Goal: Information Seeking & Learning: Learn about a topic

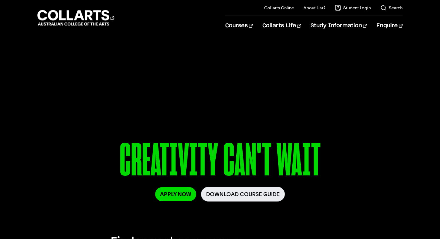
click at [216, 24] on div "Courses" at bounding box center [126, 17] width 179 height 17
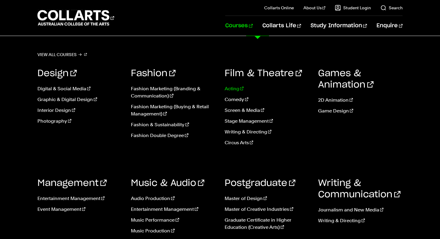
click at [236, 89] on link "Acting" at bounding box center [266, 88] width 84 height 7
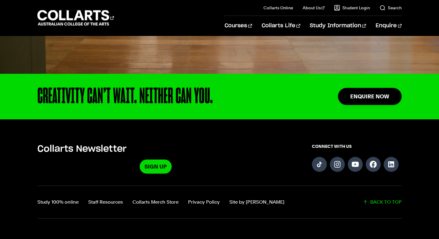
scroll to position [1442, 0]
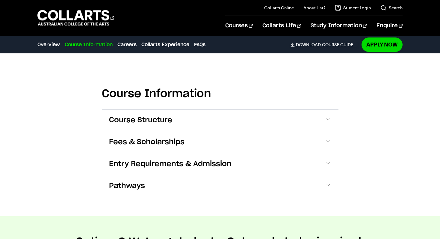
scroll to position [582, 0]
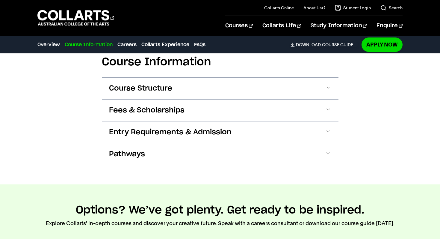
click at [186, 71] on section "Course Information Course Structure Bachelor of Performing Arts (Acting) The Ba…" at bounding box center [220, 105] width 236 height 157
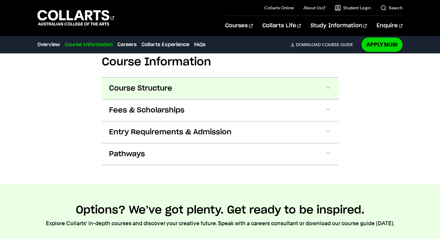
click at [182, 82] on button "Course Structure" at bounding box center [220, 89] width 236 height 22
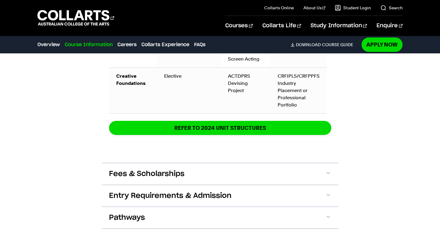
scroll to position [936, 0]
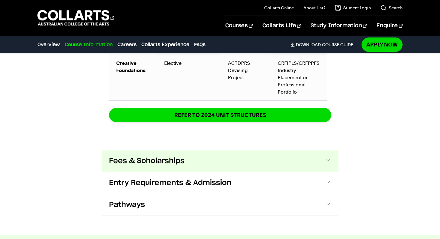
click at [128, 161] on span "Fees & Scholarships" at bounding box center [146, 161] width 75 height 10
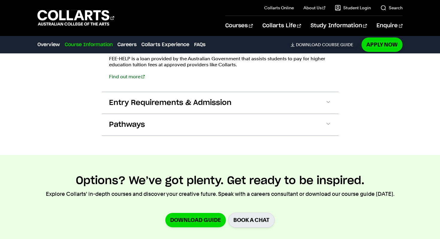
scroll to position [1135, 0]
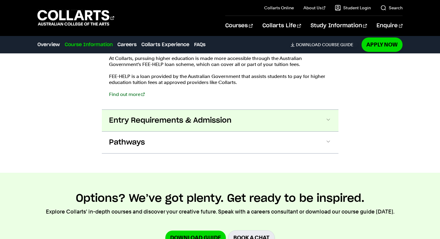
click at [186, 124] on span "Entry Requirements & Admission" at bounding box center [170, 121] width 122 height 10
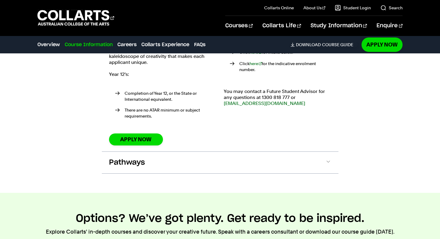
scroll to position [1314, 0]
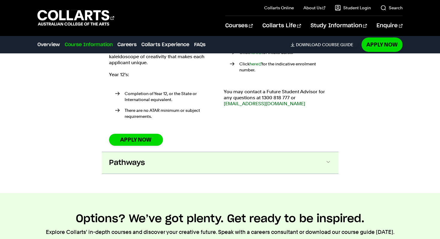
click at [151, 157] on button "Pathways" at bounding box center [220, 163] width 236 height 22
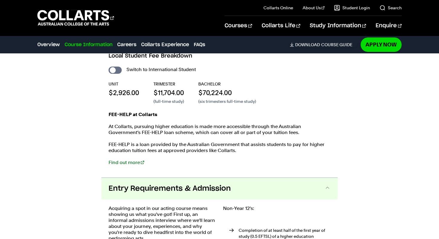
scroll to position [1072, 0]
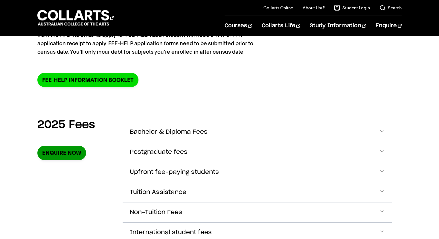
scroll to position [133, 0]
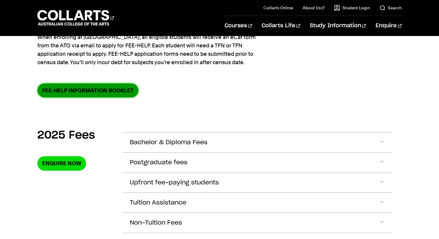
click at [81, 92] on link "FEE-HELP information booklet" at bounding box center [87, 90] width 101 height 14
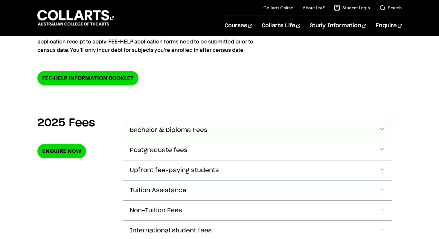
click at [196, 128] on span "Bachelor & Diploma Fees" at bounding box center [169, 130] width 78 height 7
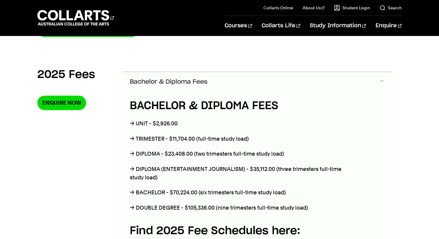
scroll to position [191, 0]
